Goal: Task Accomplishment & Management: Use online tool/utility

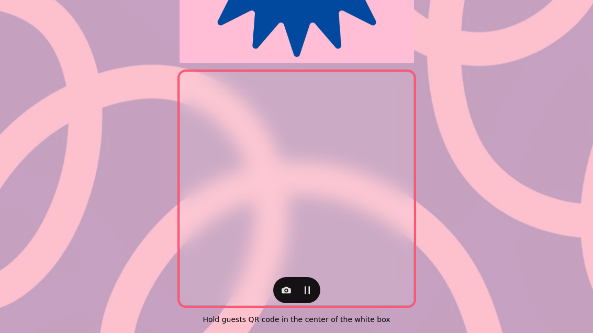
click at [287, 285] on icon "button" at bounding box center [286, 290] width 10 height 10
click at [254, 248] on button "Back Camera" at bounding box center [242, 242] width 104 height 19
click at [252, 242] on button "Back Camera" at bounding box center [242, 242] width 104 height 19
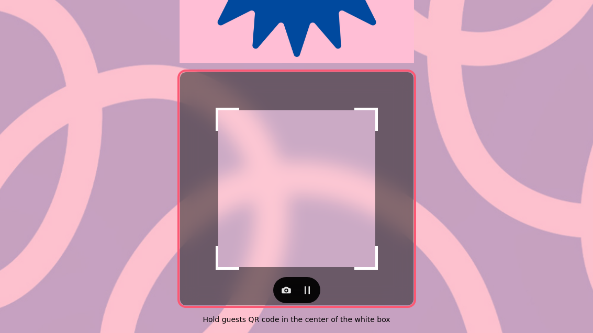
scroll to position [215, 0]
click at [286, 293] on button "button" at bounding box center [286, 290] width 21 height 21
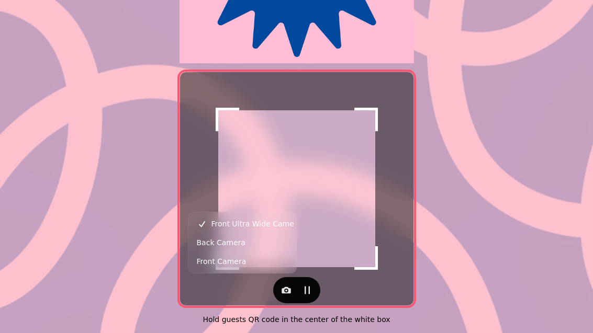
click at [260, 245] on button "Back Camera" at bounding box center [242, 242] width 104 height 19
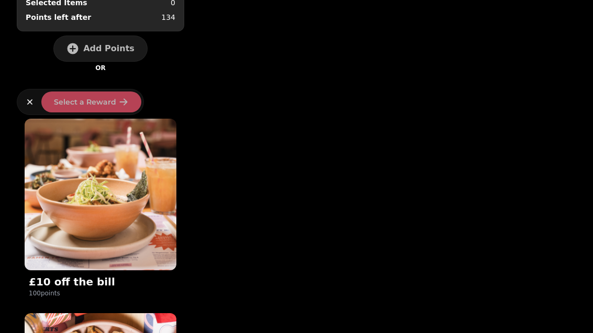
scroll to position [86, 0]
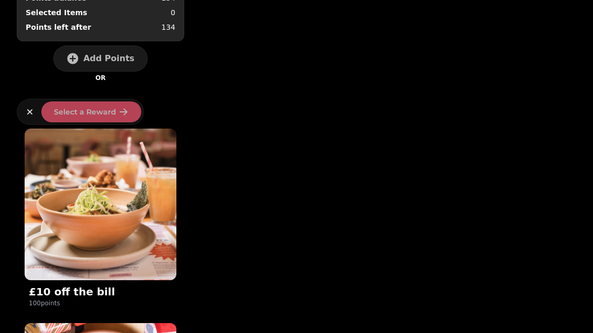
click at [92, 200] on img at bounding box center [101, 205] width 152 height 152
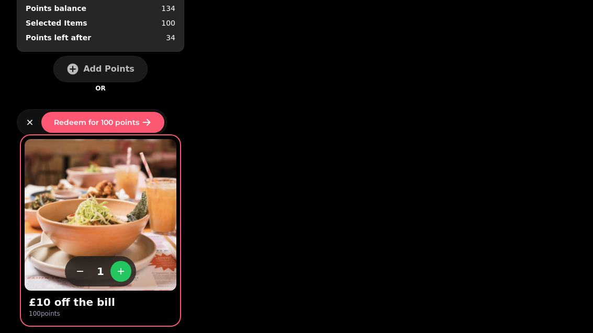
click at [128, 130] on button "Redeem for 100 points" at bounding box center [102, 122] width 123 height 21
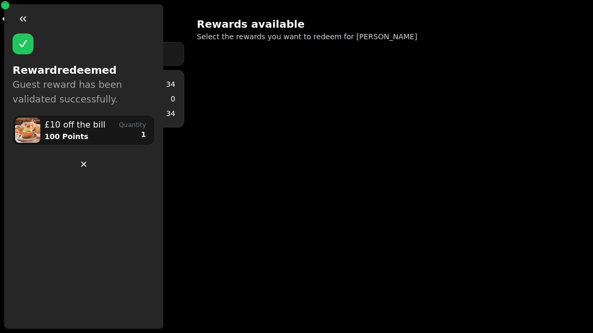
scroll to position [0, 0]
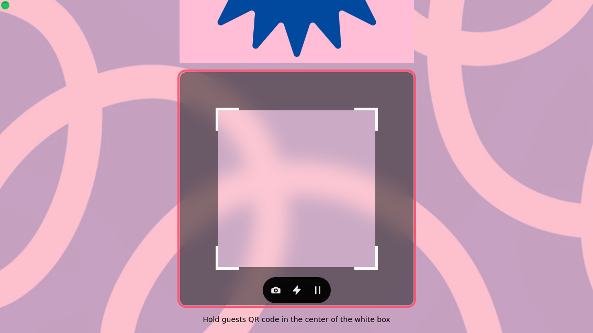
scroll to position [215, 0]
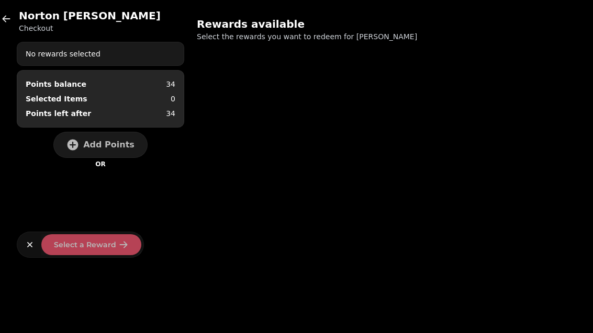
click at [88, 143] on span "Add Points" at bounding box center [108, 145] width 51 height 8
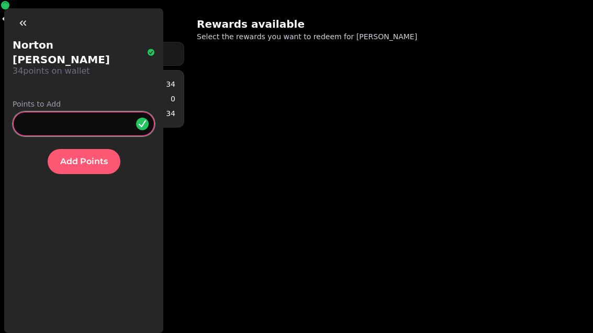
click at [90, 111] on input "*" at bounding box center [84, 123] width 142 height 25
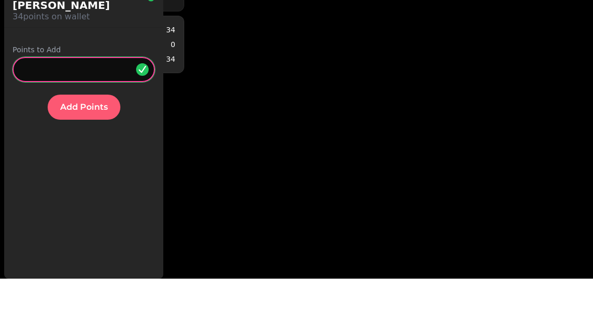
type input "**"
click at [103, 157] on span "Add Points" at bounding box center [84, 161] width 48 height 8
